Goal: Transaction & Acquisition: Purchase product/service

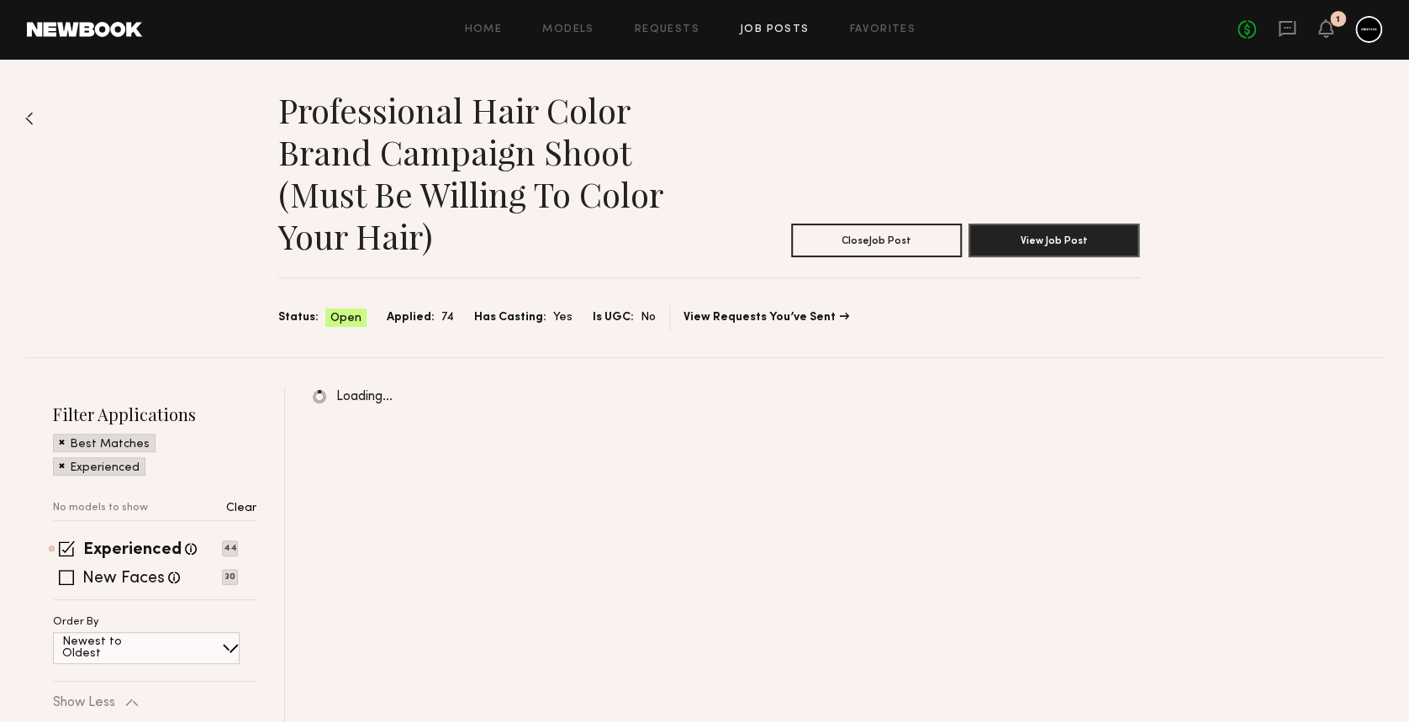
click at [1369, 18] on div at bounding box center [1368, 29] width 27 height 27
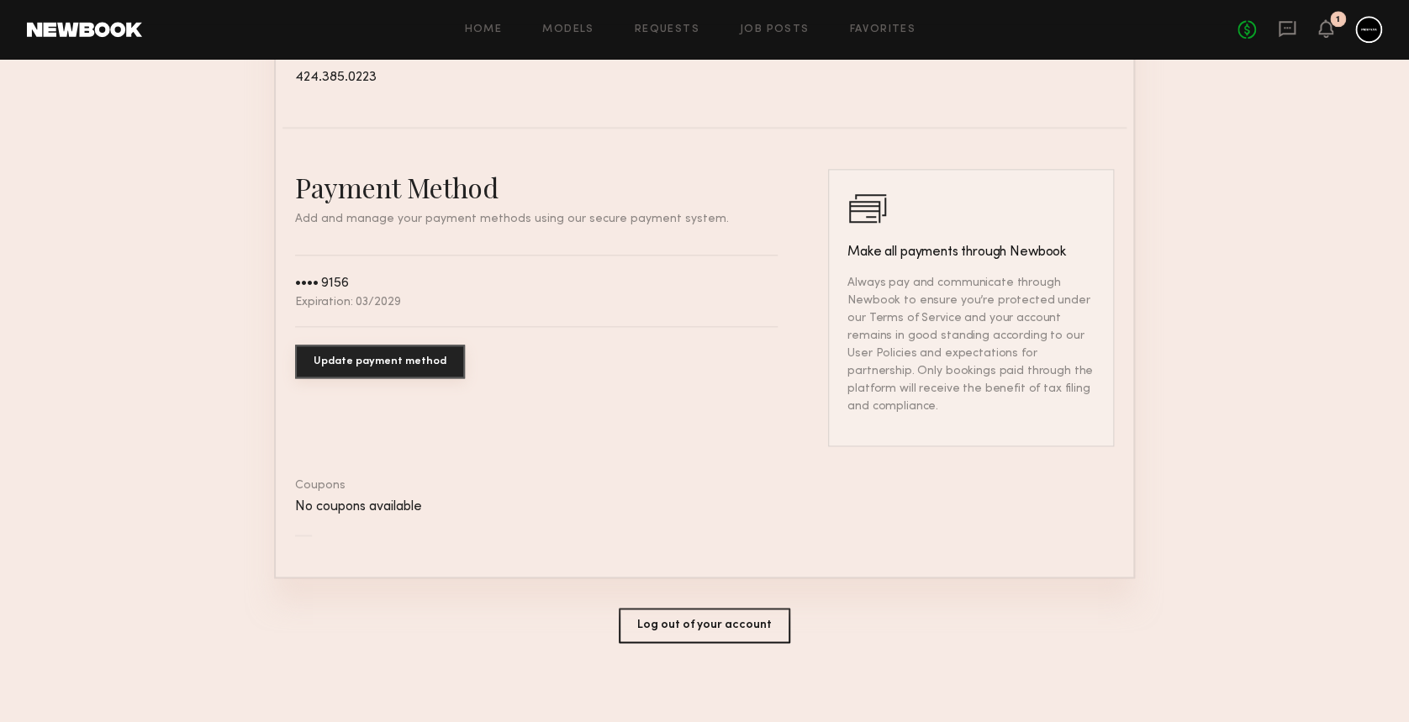
scroll to position [857, 0]
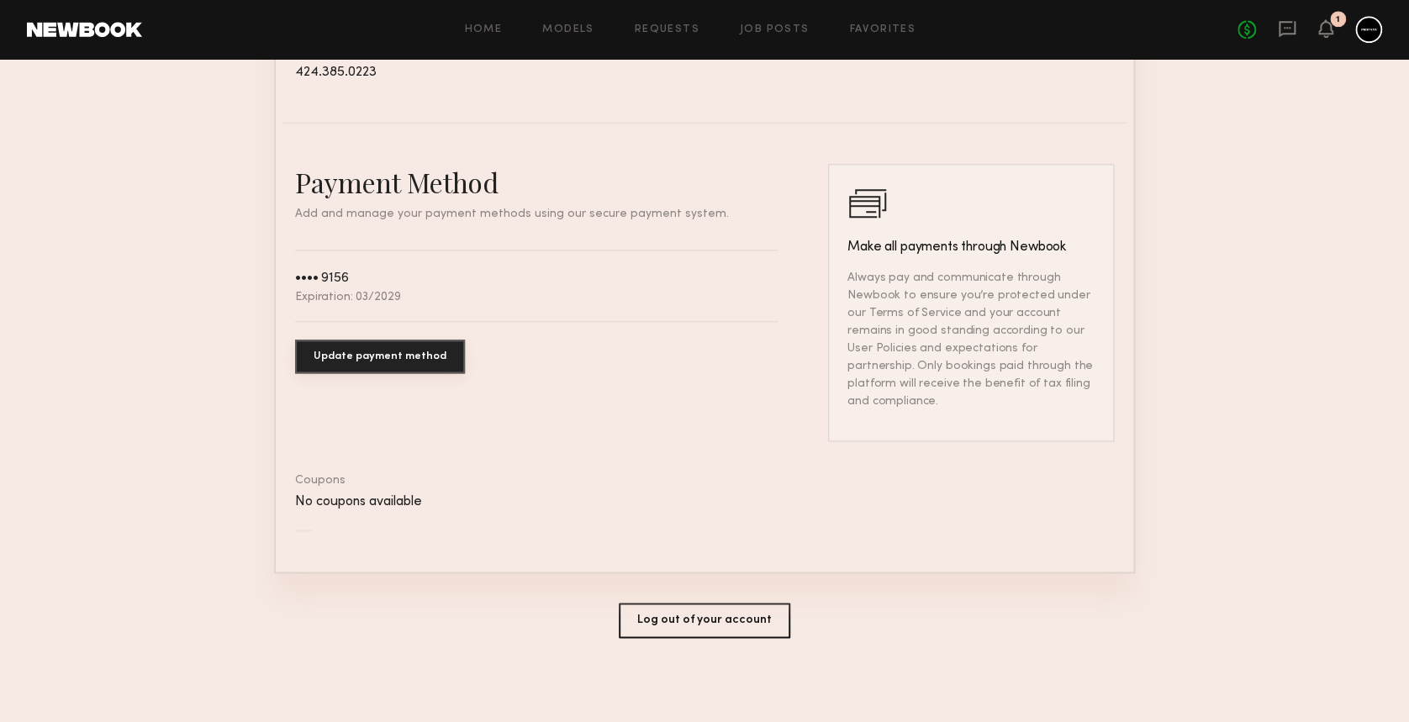
click at [397, 367] on button "Update payment method" at bounding box center [380, 357] width 170 height 34
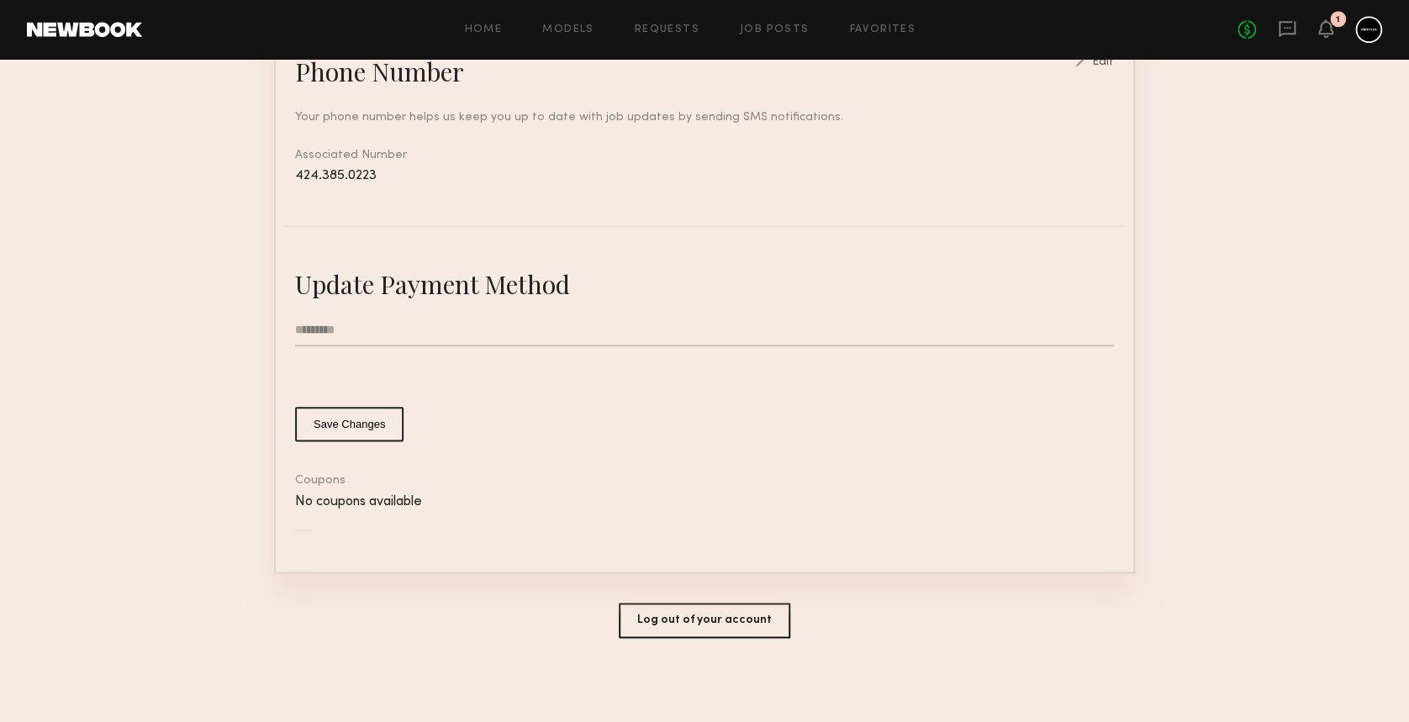
scroll to position [770, 0]
click at [356, 323] on input "text" at bounding box center [704, 330] width 819 height 32
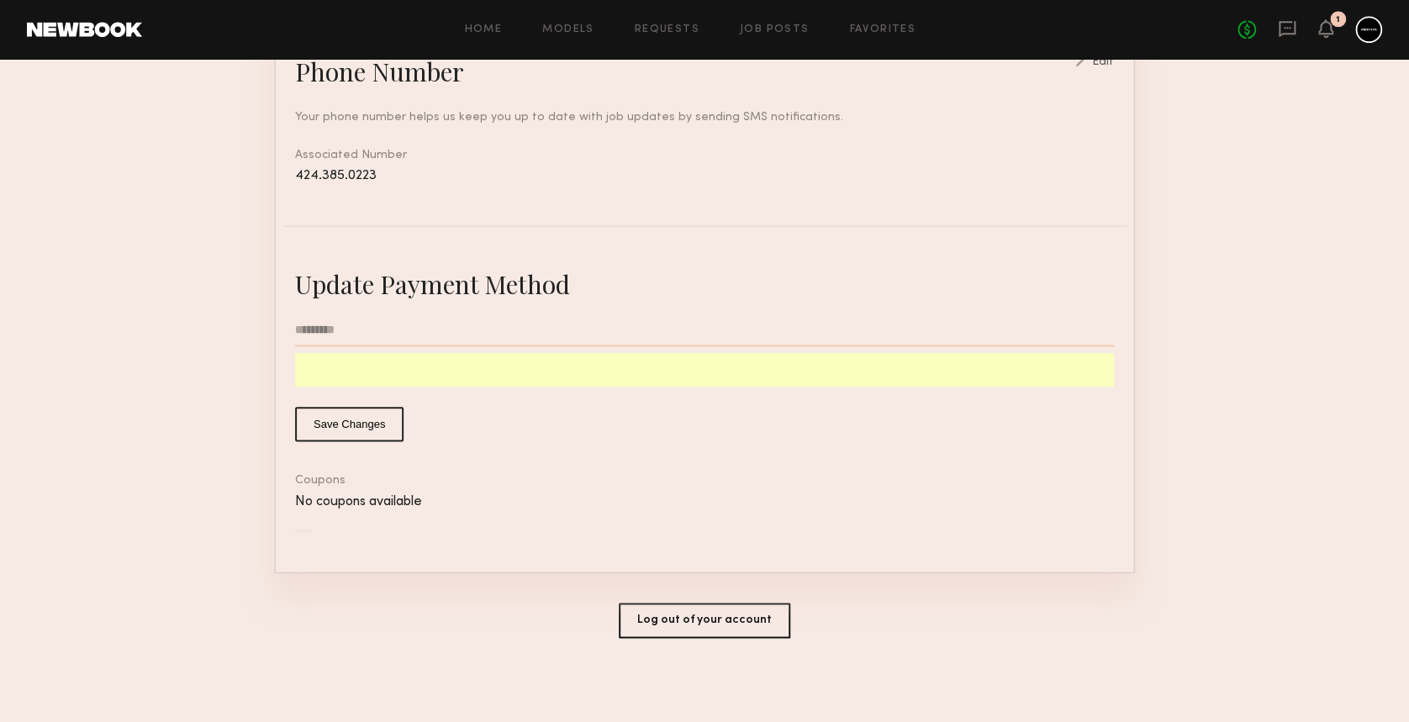
click at [337, 318] on input "text" at bounding box center [704, 330] width 819 height 32
click at [412, 319] on input "******" at bounding box center [704, 330] width 819 height 32
type input "**********"
click at [341, 423] on button "Save Changes" at bounding box center [349, 424] width 108 height 34
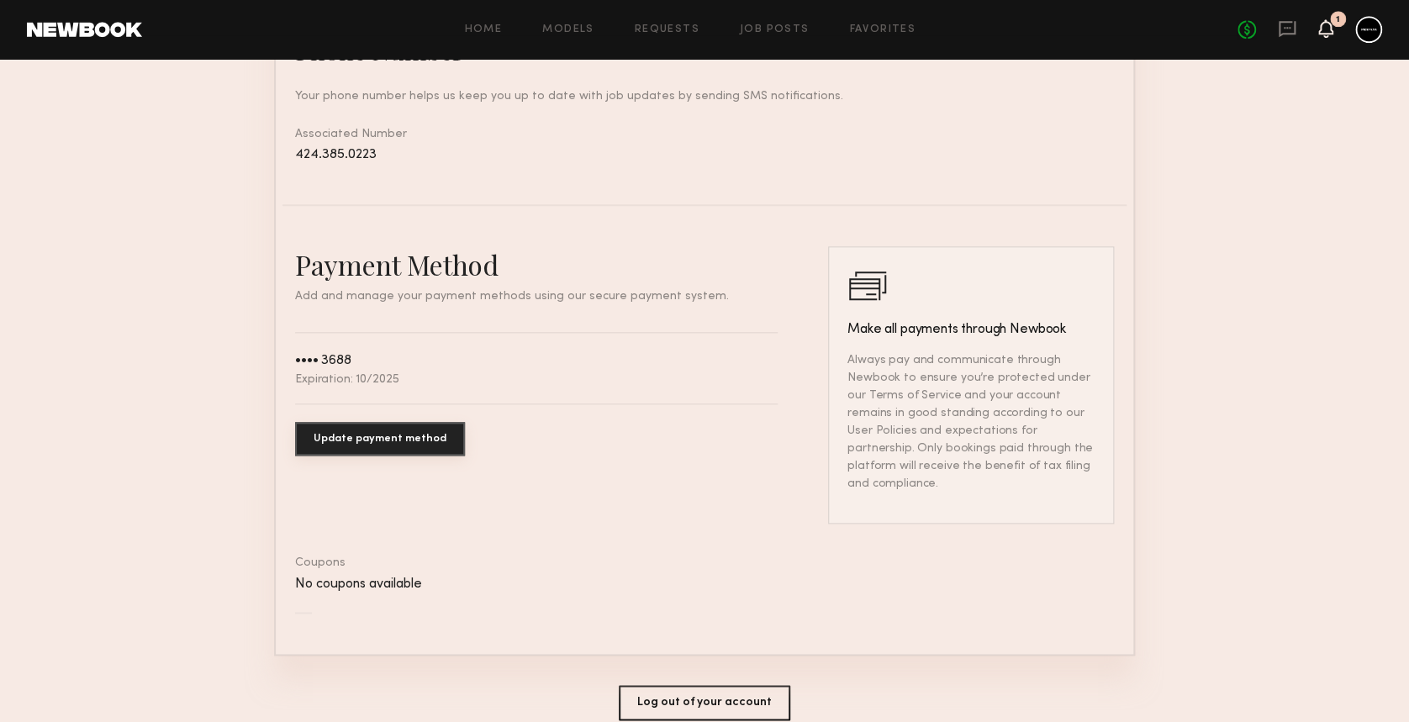
click at [1320, 20] on icon at bounding box center [1325, 28] width 15 height 18
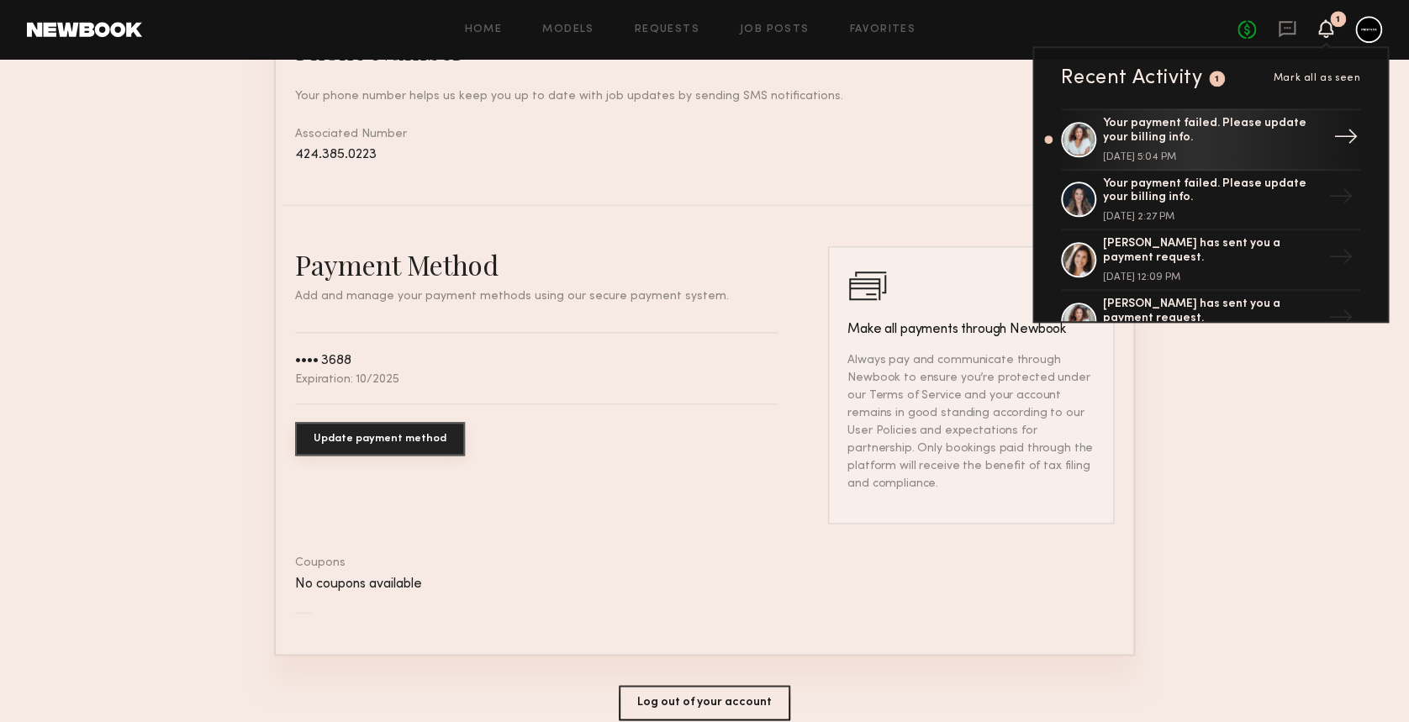
click at [1206, 145] on div "Your payment failed. Please update your billing info. [DATE] 5:04 PM" at bounding box center [1212, 139] width 219 height 45
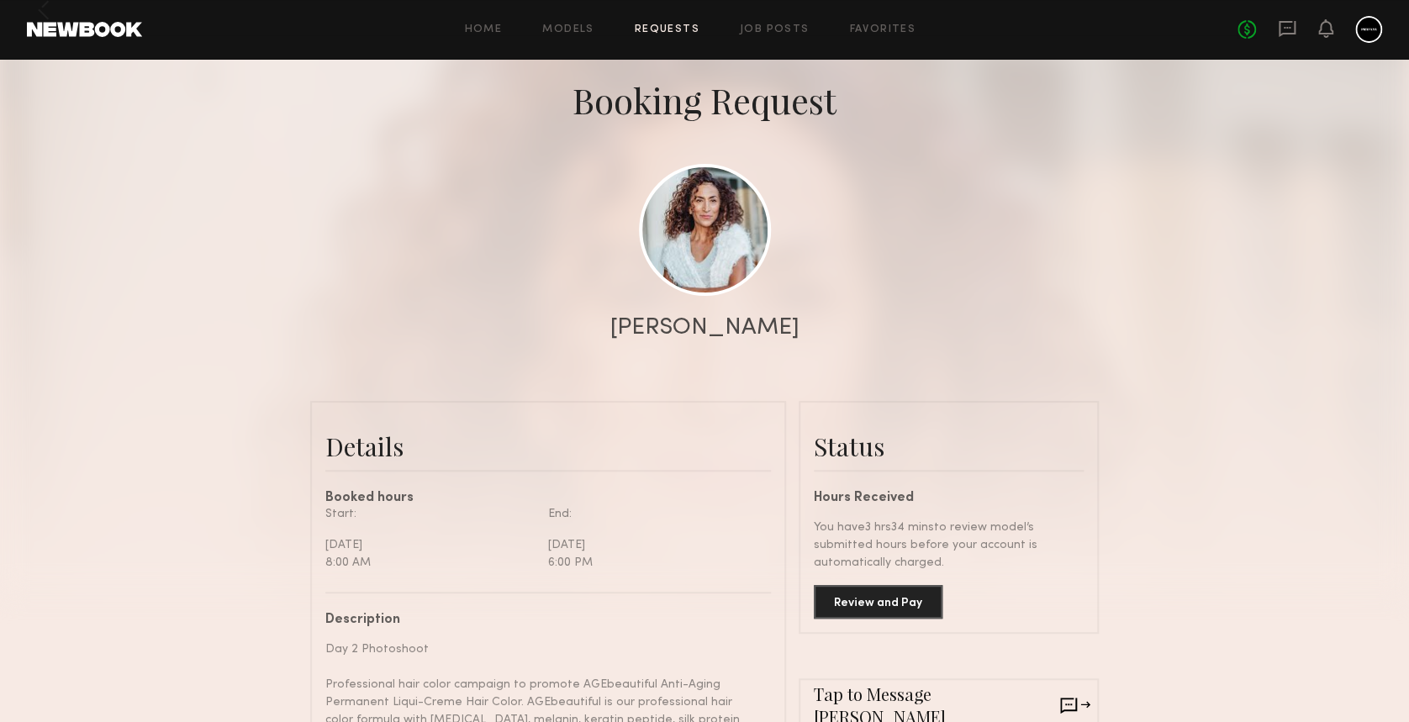
scroll to position [224, 0]
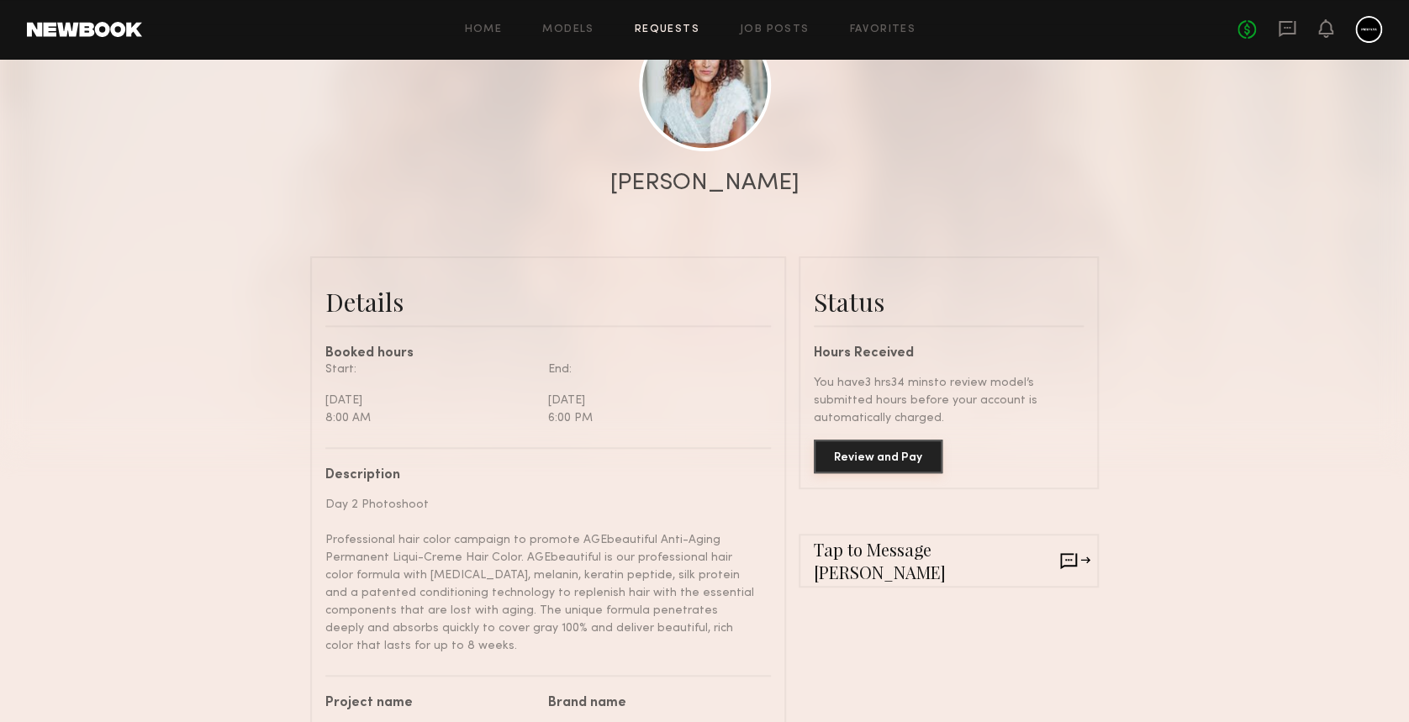
click at [881, 473] on button "Review and Pay" at bounding box center [878, 457] width 129 height 34
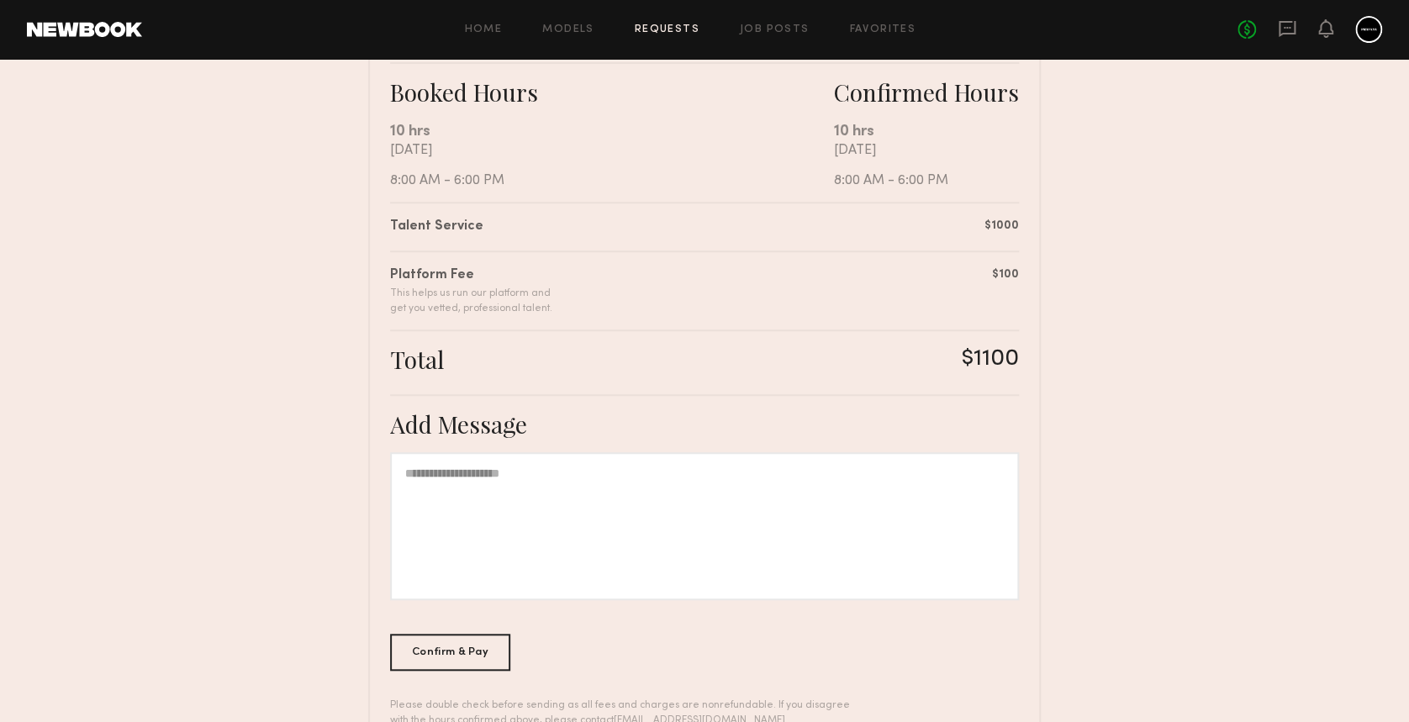
scroll to position [336, 0]
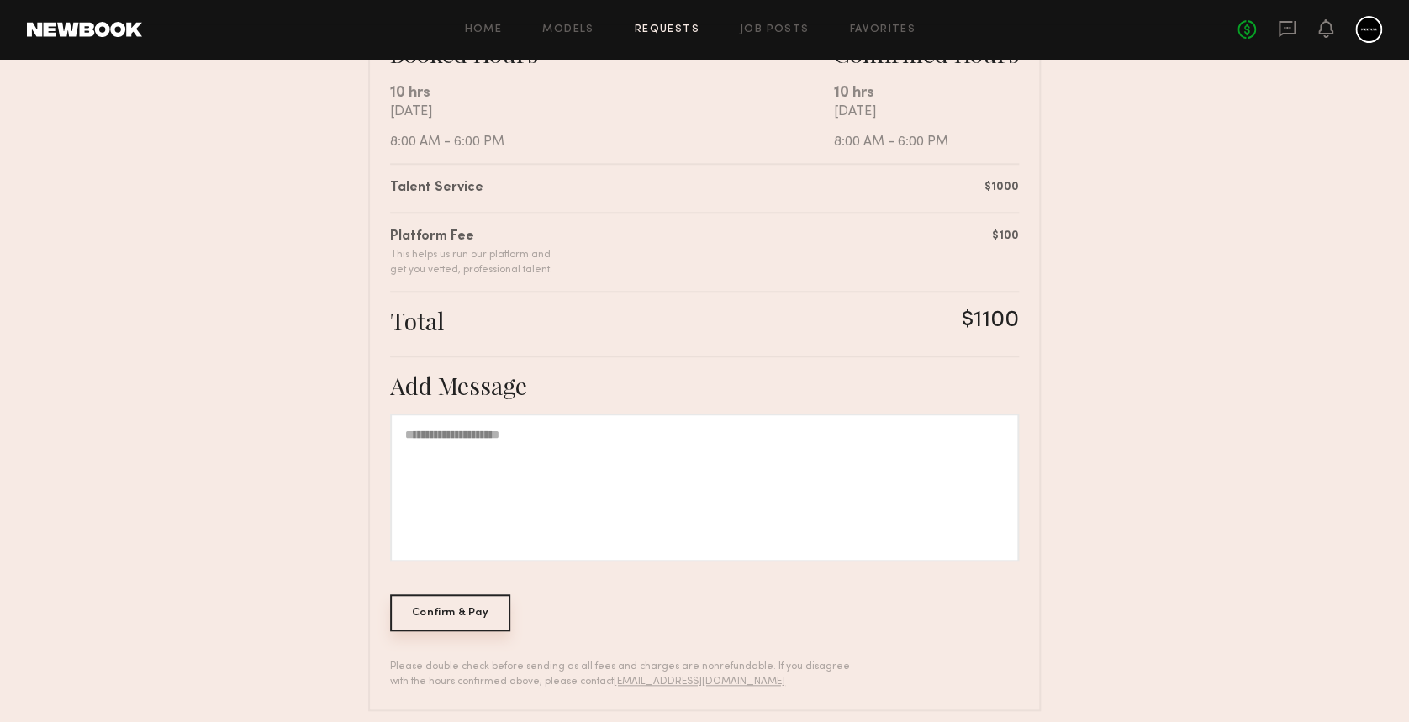
click at [467, 620] on div "Confirm & Pay" at bounding box center [450, 612] width 120 height 37
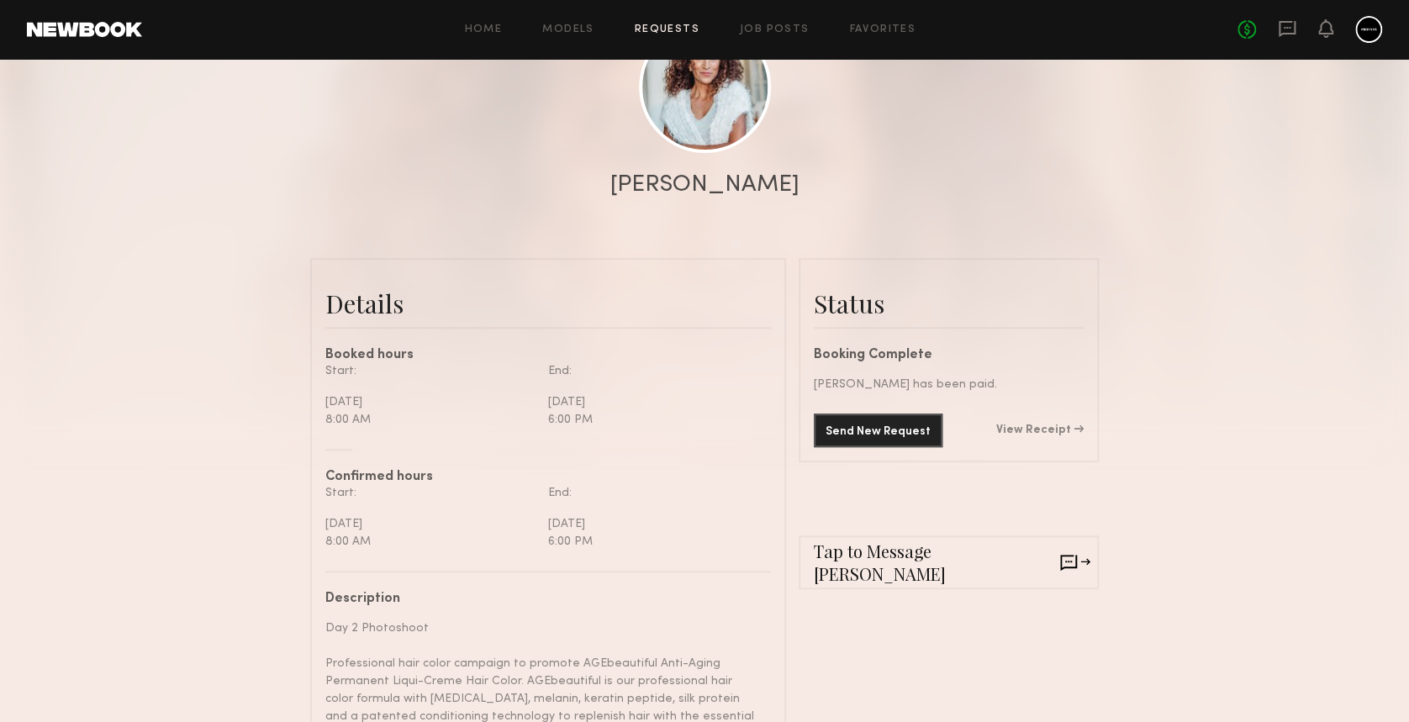
scroll to position [224, 0]
click at [1036, 435] on link "View Receipt" at bounding box center [1039, 429] width 87 height 12
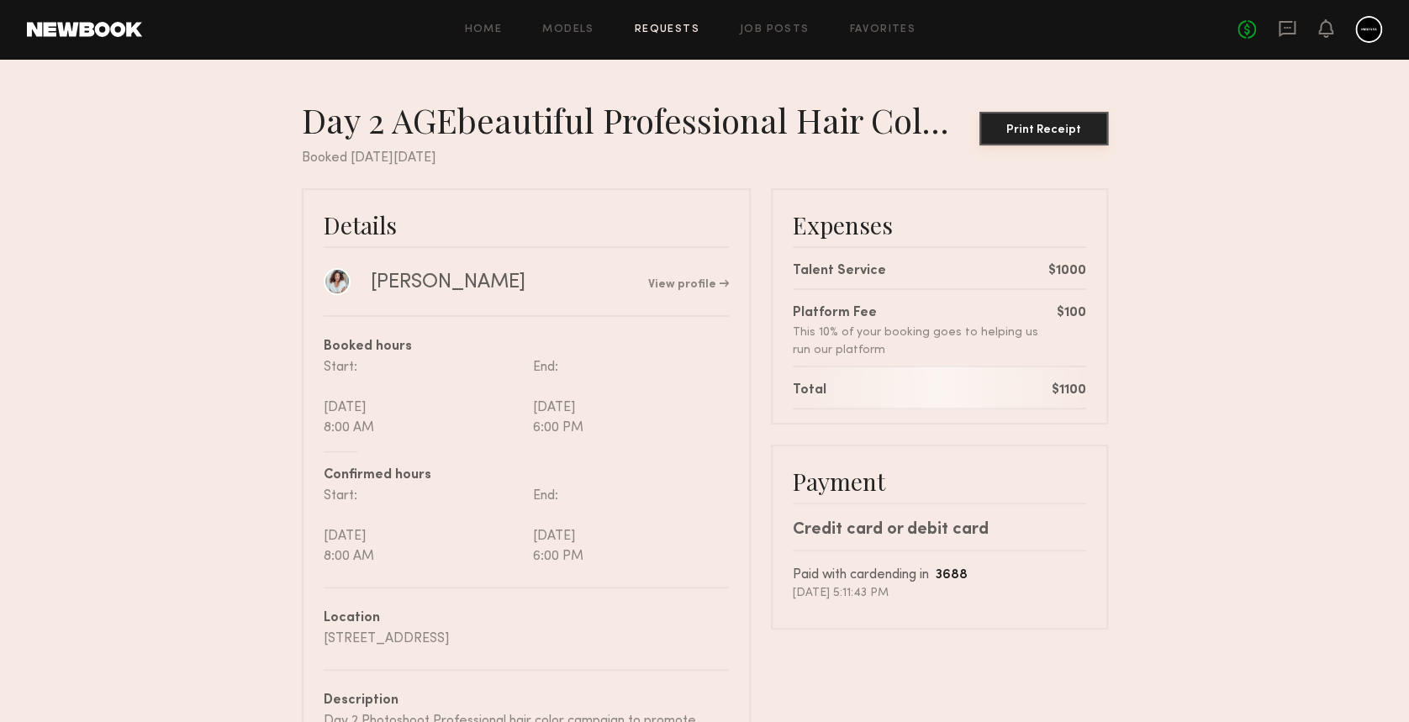
click at [1062, 124] on div "Print Receipt" at bounding box center [1043, 130] width 115 height 12
click at [1329, 27] on icon at bounding box center [1325, 28] width 13 height 12
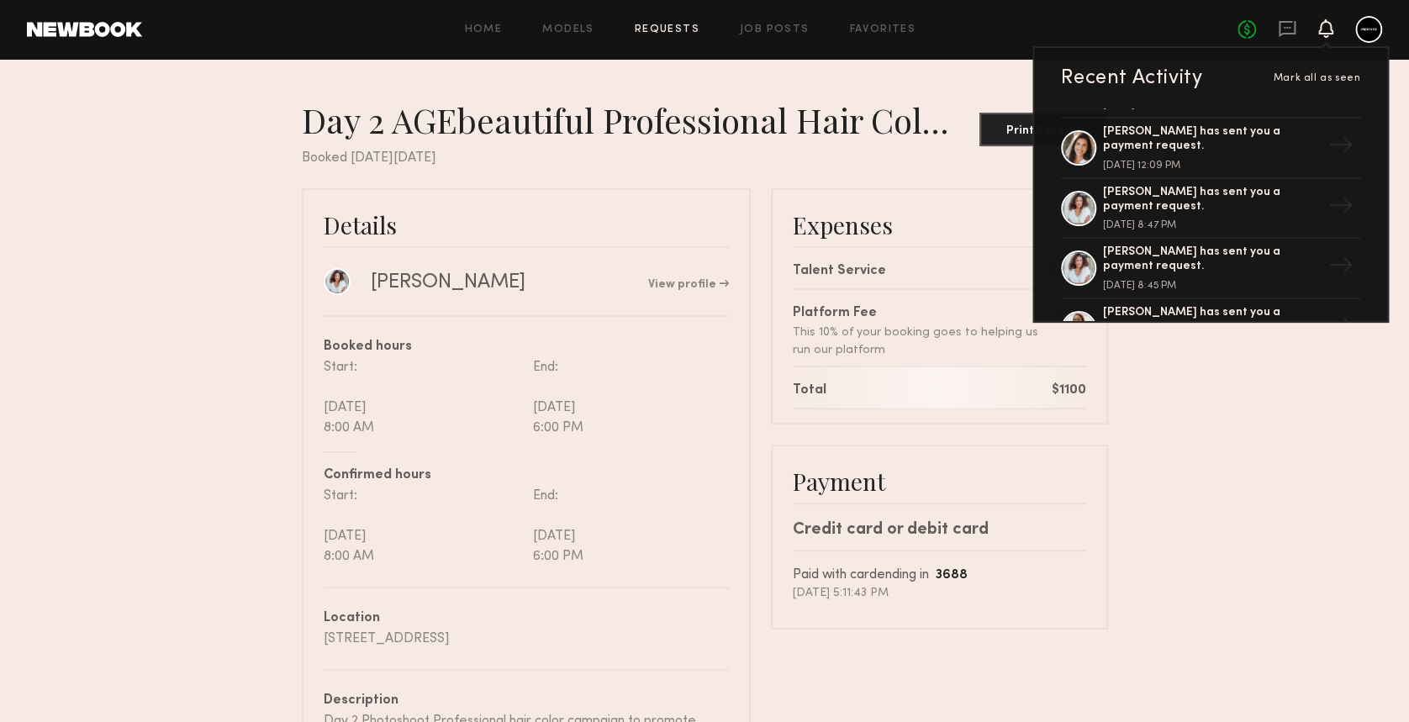
scroll to position [224, 0]
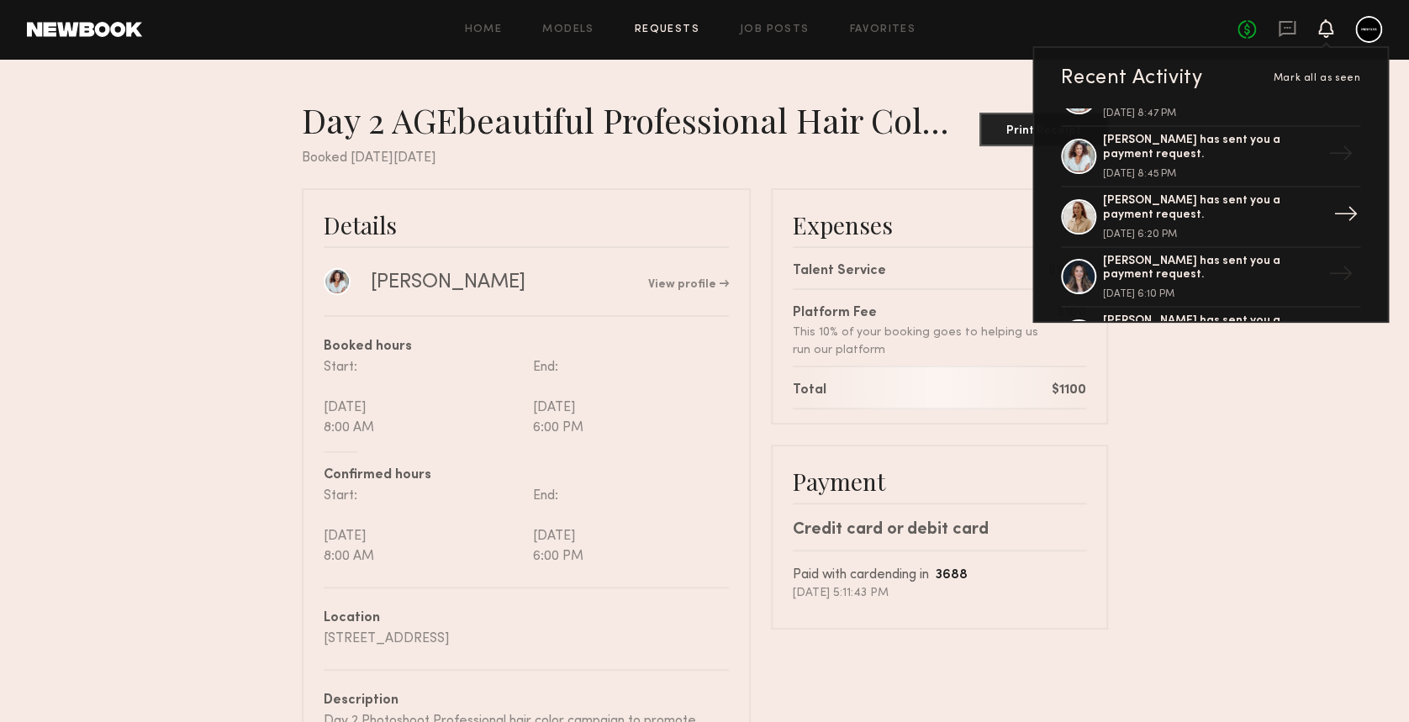
click at [1231, 205] on div "[PERSON_NAME] has sent you a payment request." at bounding box center [1212, 208] width 219 height 29
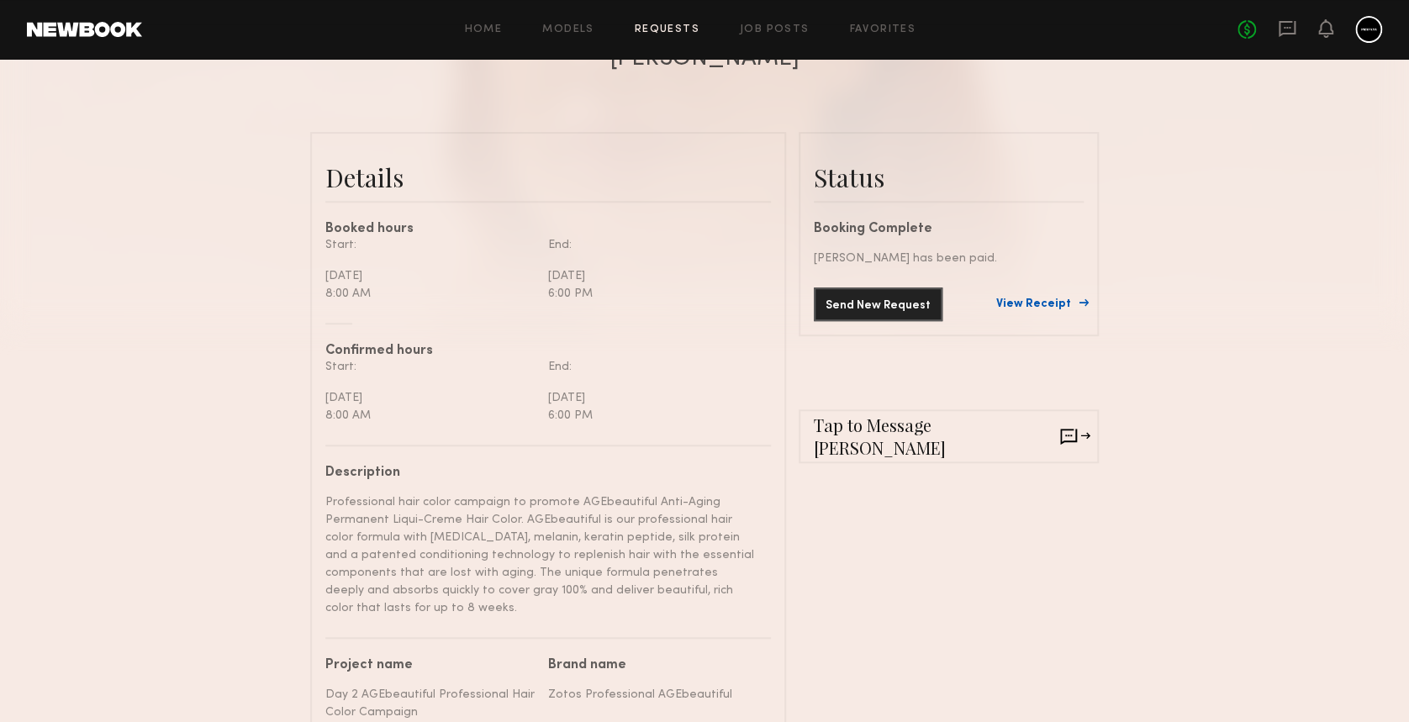
scroll to position [336, 0]
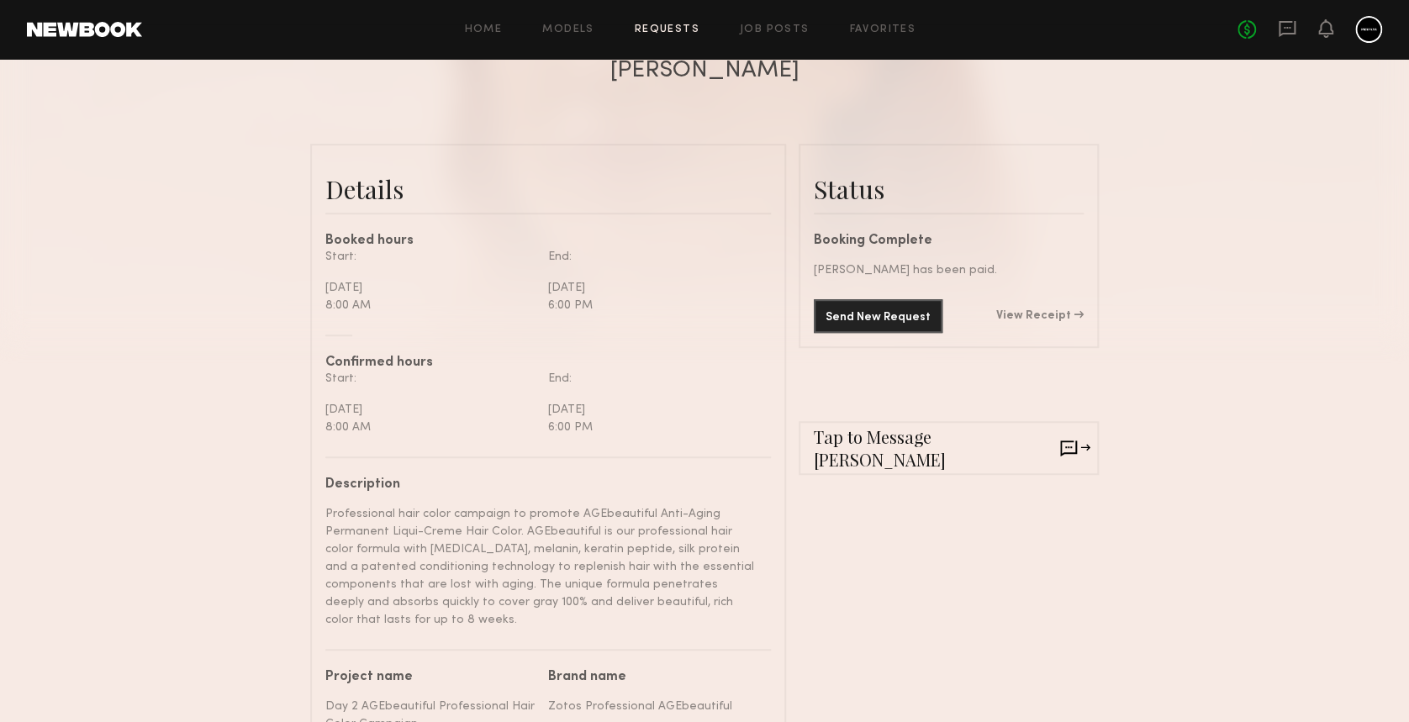
click at [672, 21] on div "Home Models Requests Job Posts Favorites Sign Out No fees up to $5,000" at bounding box center [762, 29] width 1240 height 27
click at [669, 29] on link "Requests" at bounding box center [667, 29] width 65 height 11
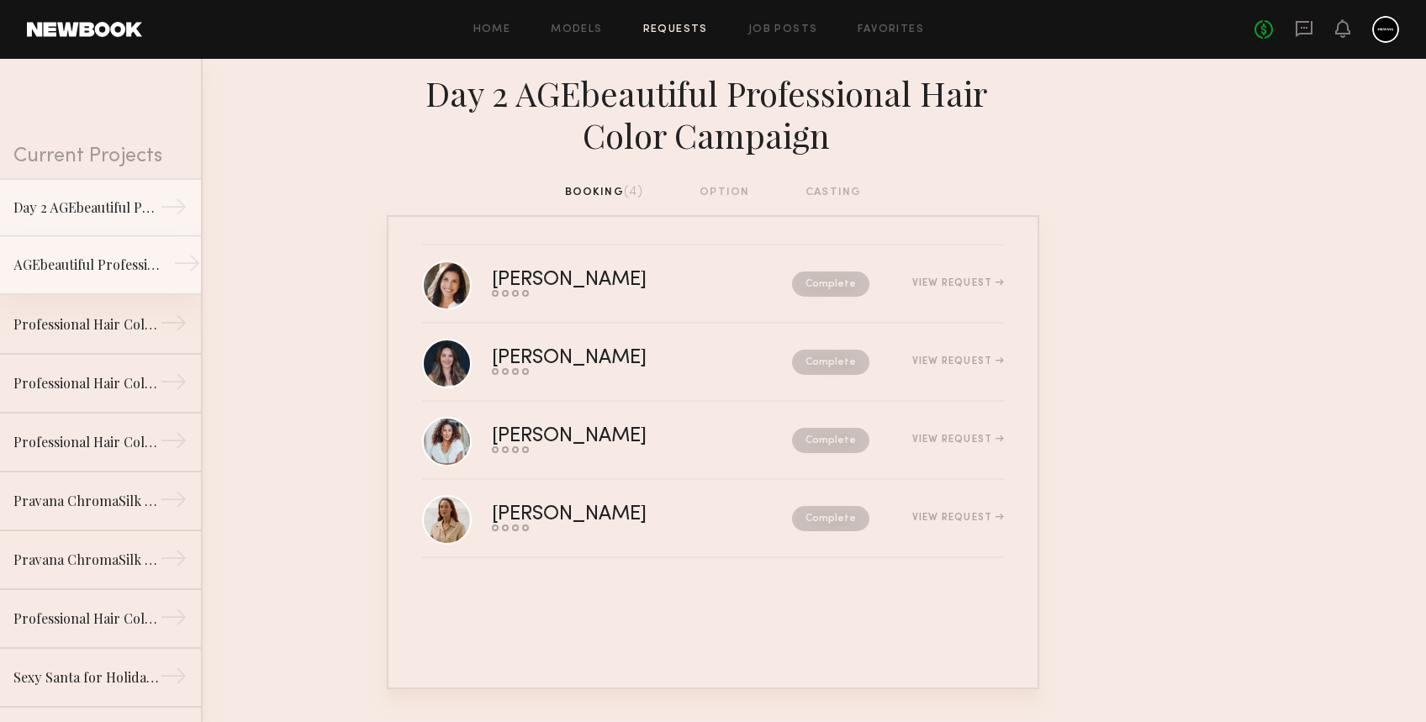
click at [100, 276] on link "AGEbeautiful Professional Hair Color Campaign Gray Coverage →" at bounding box center [100, 265] width 201 height 59
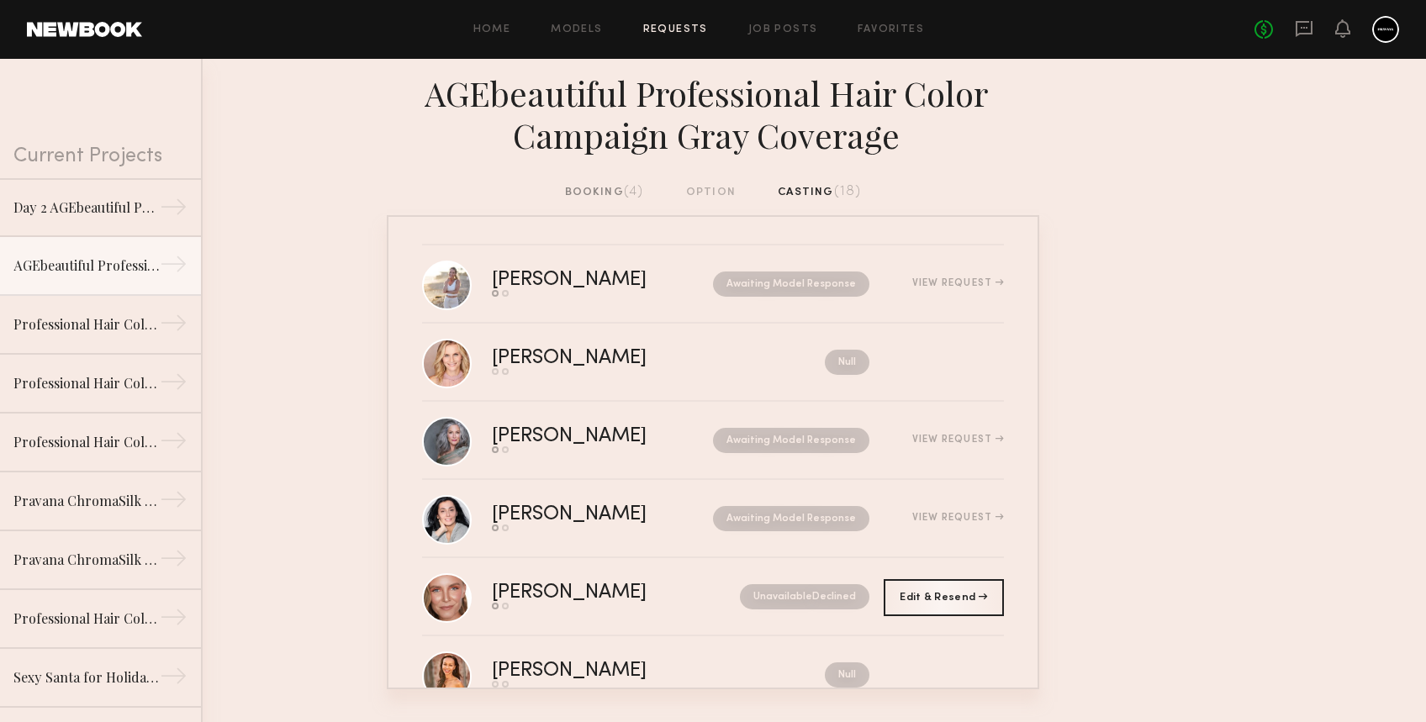
click at [607, 196] on div "booking (4)" at bounding box center [604, 192] width 79 height 18
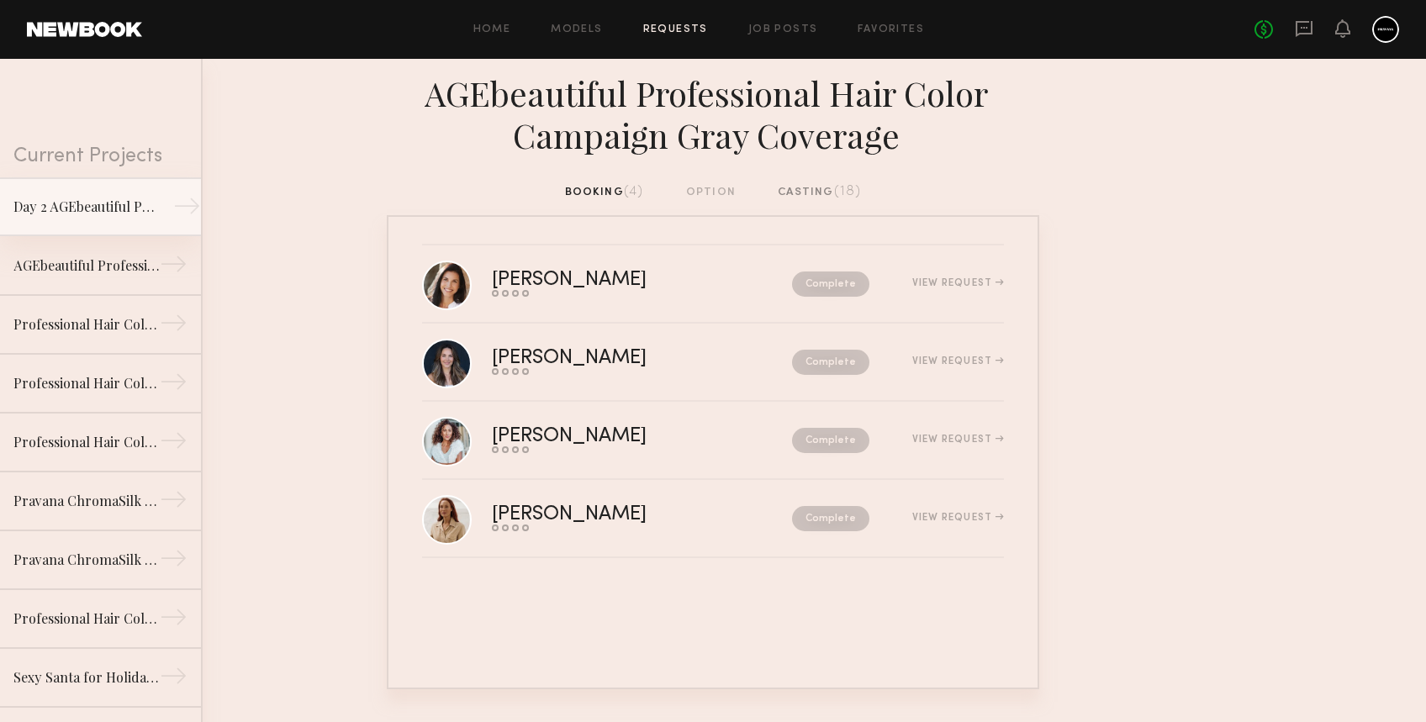
click at [114, 204] on div "Day 2 AGEbeautiful Professional Hair Color Campaign" at bounding box center [86, 207] width 146 height 20
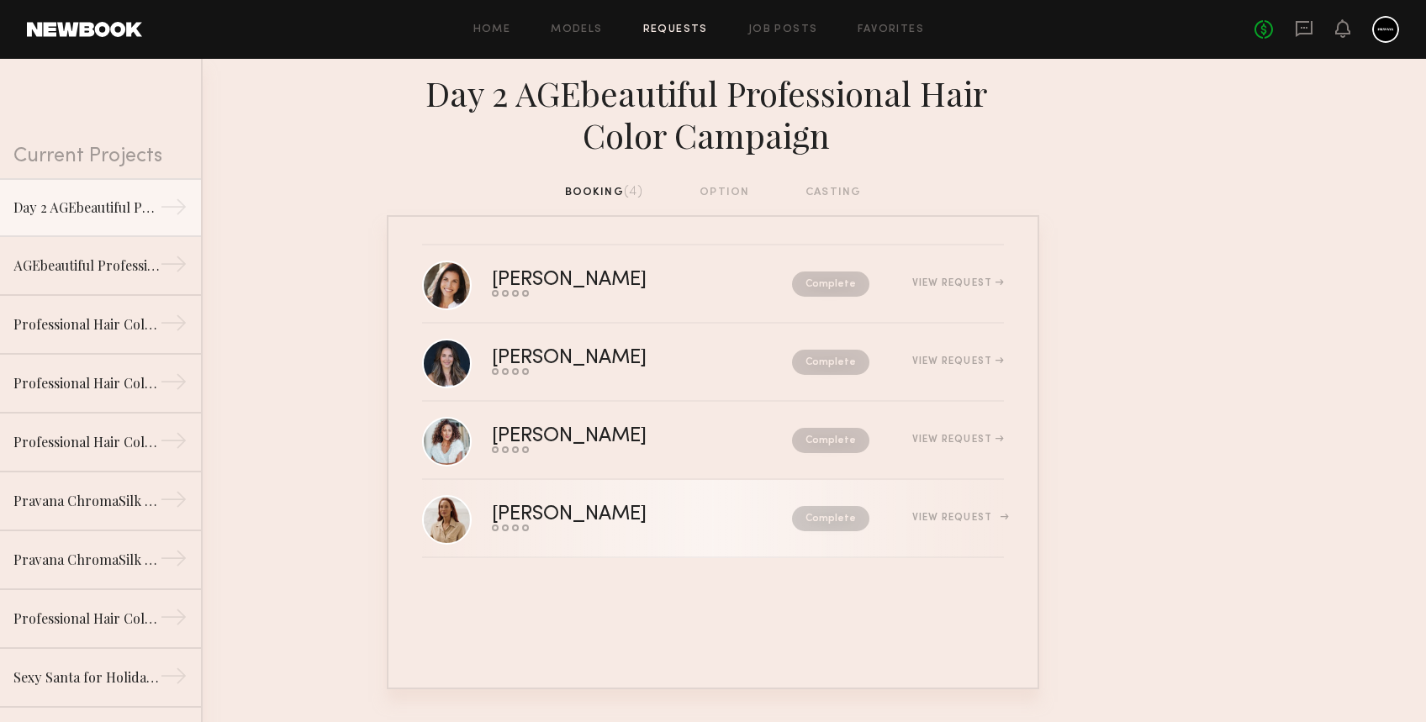
click at [963, 520] on div "View Request" at bounding box center [958, 518] width 92 height 10
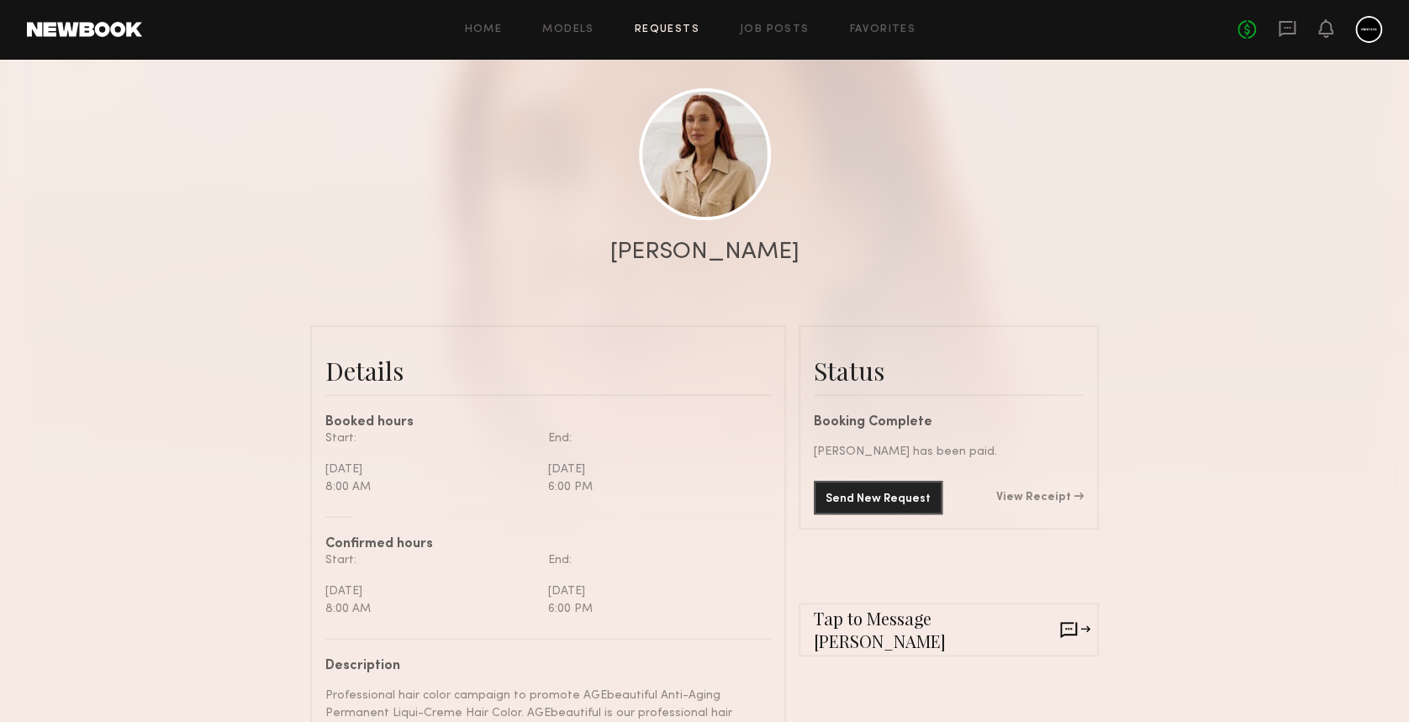
scroll to position [224, 0]
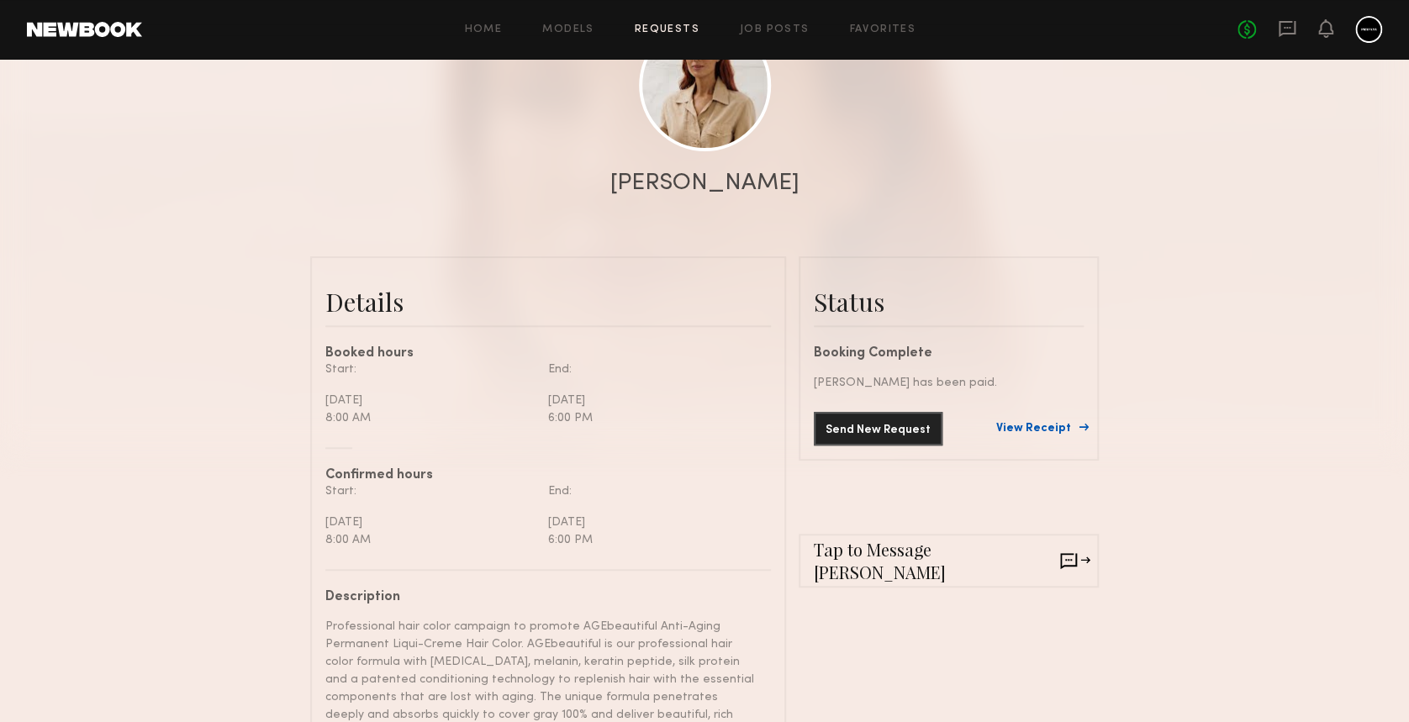
click at [1045, 435] on link "View Receipt" at bounding box center [1039, 429] width 87 height 12
